Goal: Transaction & Acquisition: Purchase product/service

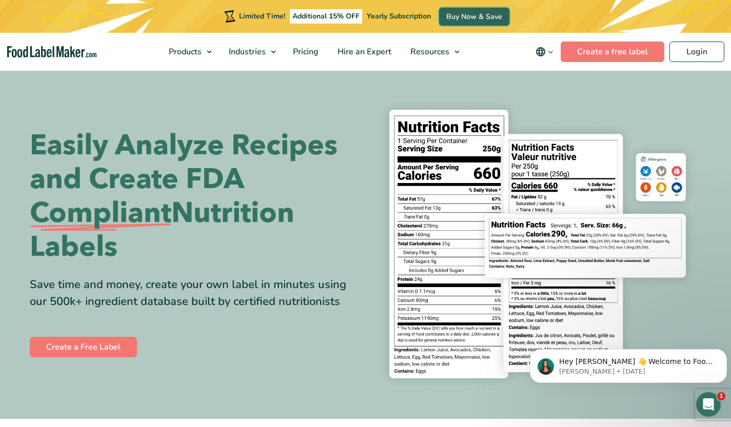
click at [473, 19] on link "Buy Now & Save" at bounding box center [474, 17] width 70 height 18
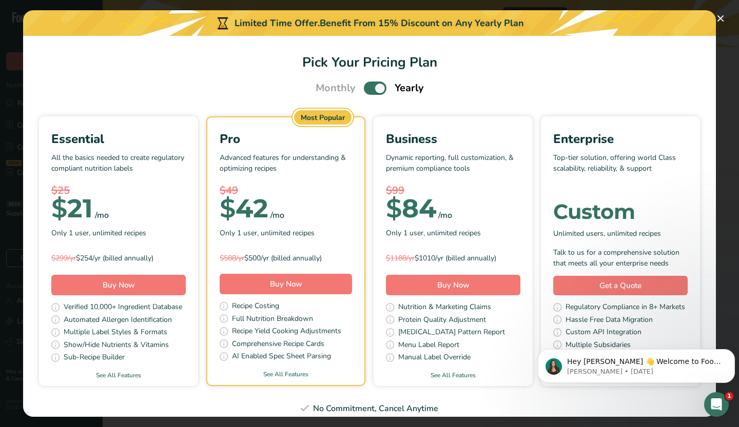
click at [710, 21] on div "Limited Time Offer. Benefit From 15% Discount on Any Yearly Plan" at bounding box center [369, 23] width 693 height 26
click at [725, 19] on button "Pick Your Pricing Plan Modal" at bounding box center [720, 18] width 16 height 16
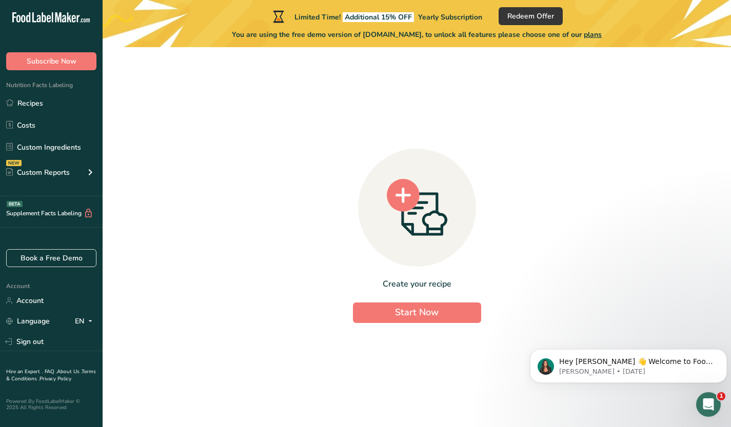
click at [29, 13] on icon at bounding box center [28, 17] width 4 height 10
click at [40, 21] on icon at bounding box center [39, 19] width 4 height 8
